Goal: Task Accomplishment & Management: Manage account settings

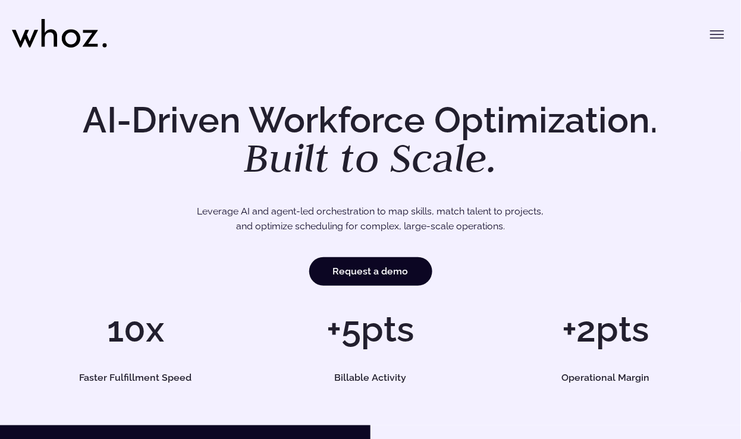
click at [718, 46] on button "Toggle menu" at bounding box center [717, 35] width 24 height 24
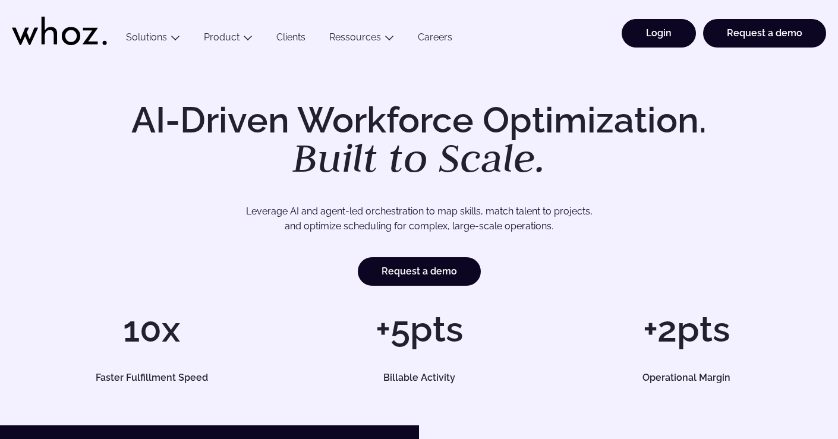
click at [662, 33] on link "Login" at bounding box center [659, 33] width 74 height 29
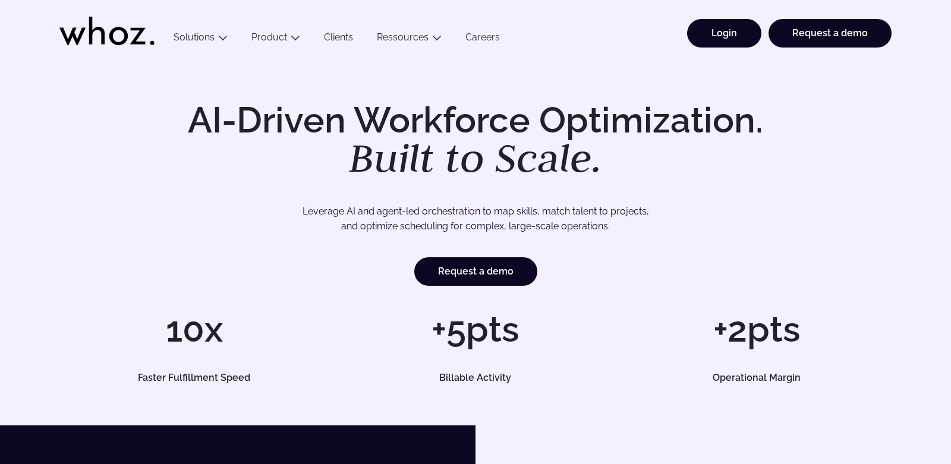
click at [731, 36] on link "Login" at bounding box center [724, 33] width 74 height 29
click at [730, 36] on link "Login" at bounding box center [724, 33] width 74 height 29
click at [729, 21] on link "Login" at bounding box center [724, 33] width 74 height 29
